Goal: Transaction & Acquisition: Purchase product/service

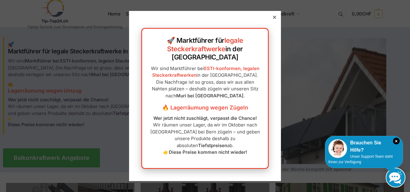
click at [273, 20] on div at bounding box center [274, 17] width 5 height 5
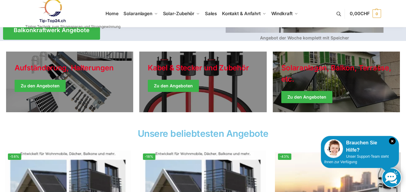
scroll to position [122, 0]
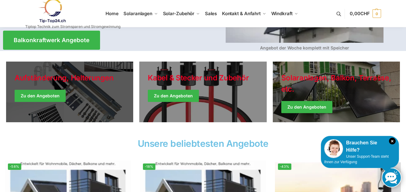
click at [44, 97] on link "Holiday Style" at bounding box center [69, 92] width 127 height 61
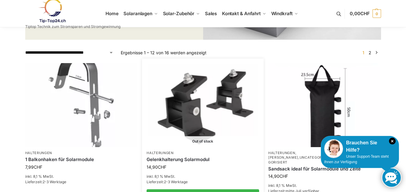
scroll to position [182, 0]
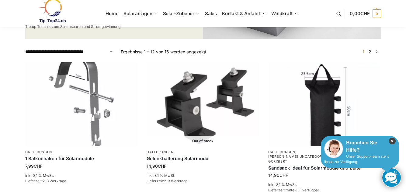
click at [392, 141] on icon "×" at bounding box center [392, 141] width 7 height 7
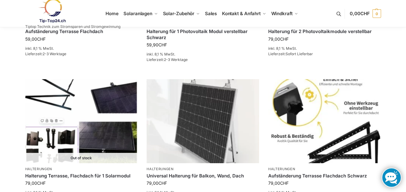
scroll to position [669, 0]
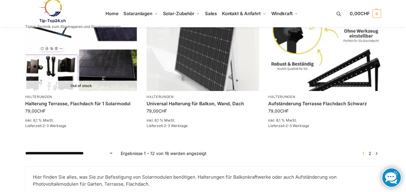
click at [376, 150] on link "→" at bounding box center [376, 153] width 5 height 6
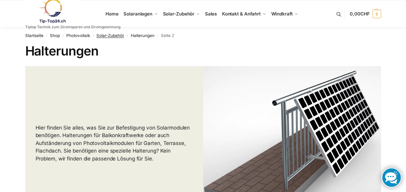
click at [115, 36] on link "Solar-Zubehör" at bounding box center [110, 35] width 28 height 5
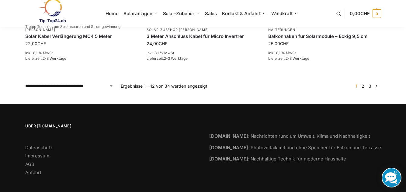
scroll to position [604, 0]
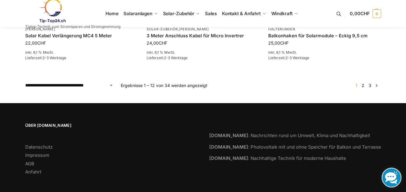
click at [376, 82] on link "→" at bounding box center [376, 85] width 5 height 6
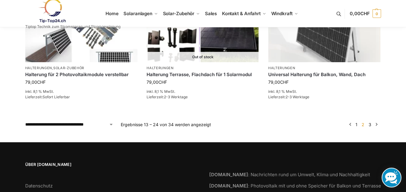
scroll to position [577, 0]
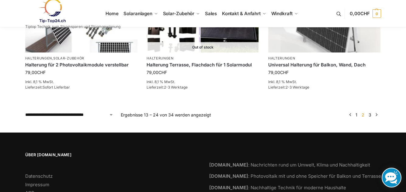
click at [378, 114] on link "→" at bounding box center [376, 115] width 5 height 6
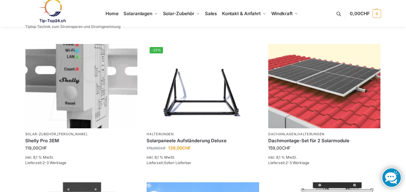
scroll to position [213, 0]
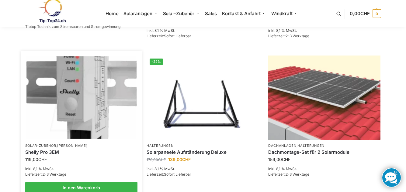
click at [48, 153] on link "Shelly Pro 3EM" at bounding box center [81, 153] width 112 height 6
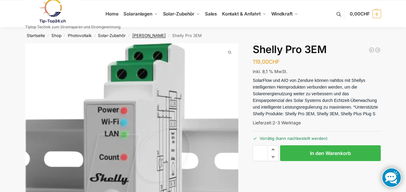
click at [145, 36] on link "[PERSON_NAME]" at bounding box center [148, 35] width 33 height 5
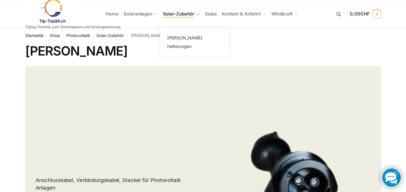
click at [198, 12] on link "Solar-Zubehör" at bounding box center [181, 13] width 42 height 27
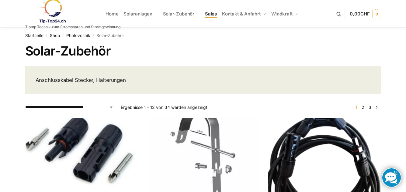
click at [212, 13] on span "Sales" at bounding box center [211, 14] width 12 height 6
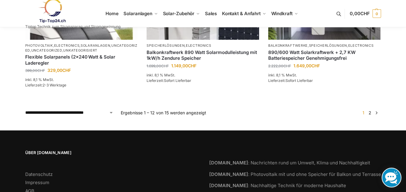
scroll to position [643, 0]
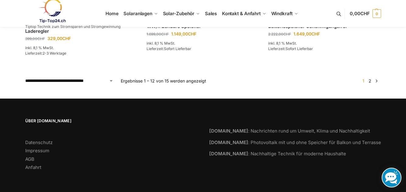
click at [376, 80] on link "→" at bounding box center [376, 81] width 5 height 6
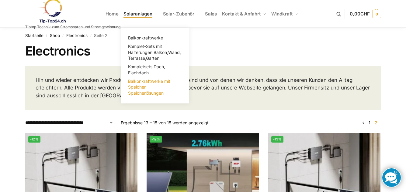
click at [140, 93] on span "Balkonkraftwerke mit Speicher Speicherlösungen" at bounding box center [149, 87] width 42 height 17
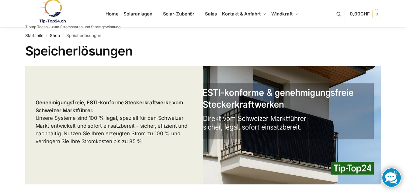
click at [113, 12] on link at bounding box center [72, 11] width 95 height 25
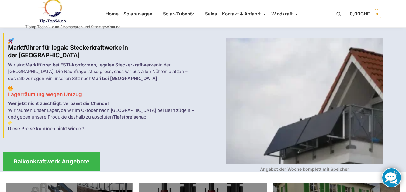
click at [116, 14] on link at bounding box center [72, 11] width 95 height 25
click at [338, 12] on button at bounding box center [341, 14] width 15 height 28
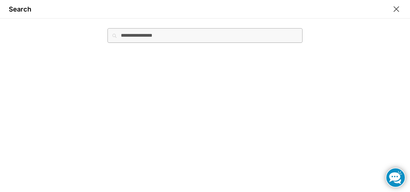
click at [158, 36] on input "Suche nach:" at bounding box center [205, 35] width 195 height 15
type input "********"
click at [282, 28] on button "Suchen" at bounding box center [292, 31] width 20 height 7
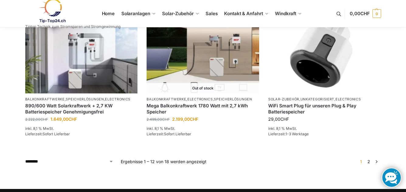
scroll to position [517, 0]
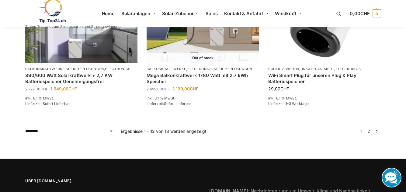
click at [375, 131] on link "→" at bounding box center [376, 131] width 5 height 6
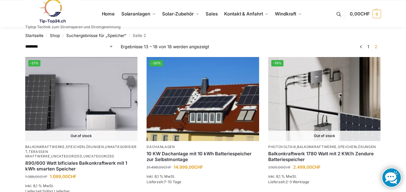
click at [110, 46] on select "**********" at bounding box center [69, 46] width 88 height 6
select select "*****"
click at [25, 43] on select "**********" at bounding box center [69, 46] width 88 height 6
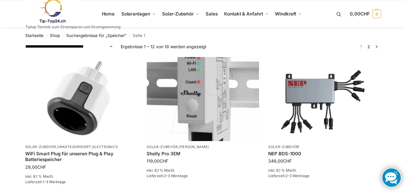
click at [338, 12] on button at bounding box center [341, 14] width 15 height 28
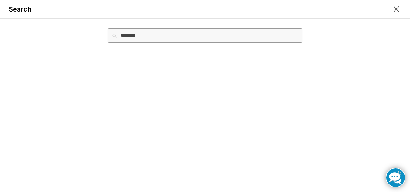
click at [154, 38] on input "********" at bounding box center [205, 35] width 195 height 15
type input "**********"
click at [282, 28] on button "Suchen" at bounding box center [292, 31] width 20 height 7
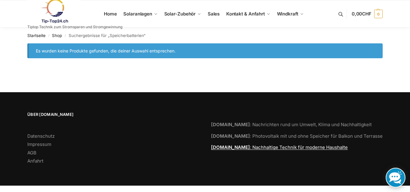
click at [291, 147] on link "[DOMAIN_NAME] : Nachhaltige Technik für moderne Haushalte" at bounding box center [279, 148] width 137 height 6
